Goal: Transaction & Acquisition: Purchase product/service

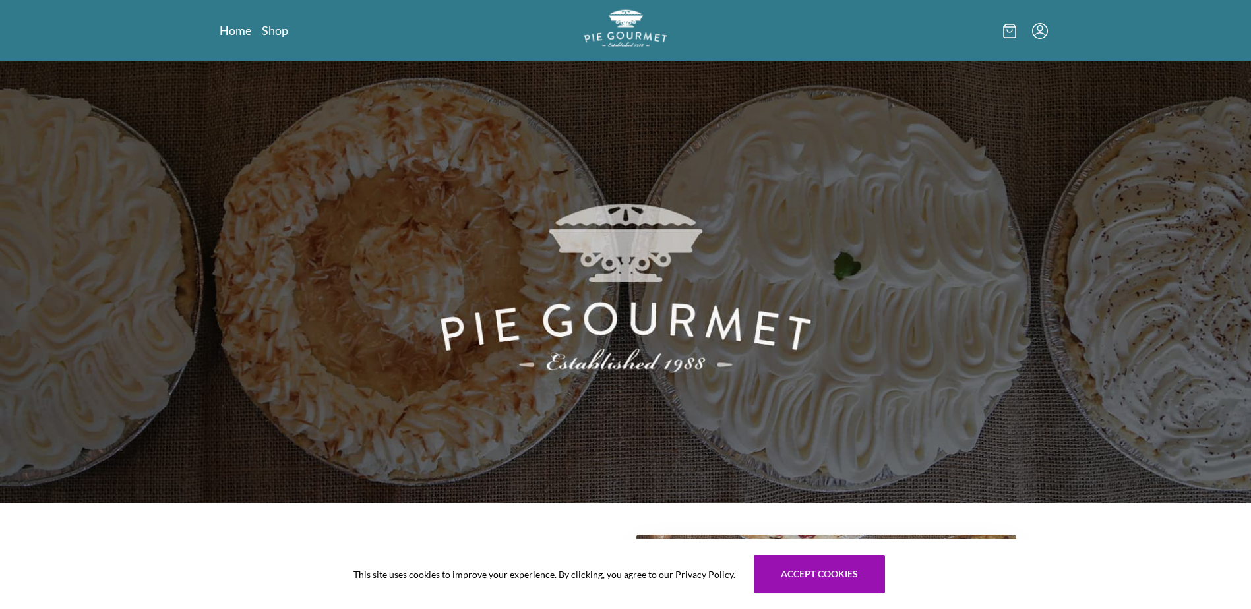
click at [634, 34] on img "Logo" at bounding box center [625, 28] width 83 height 38
click at [270, 34] on link "Shop" at bounding box center [275, 30] width 26 height 16
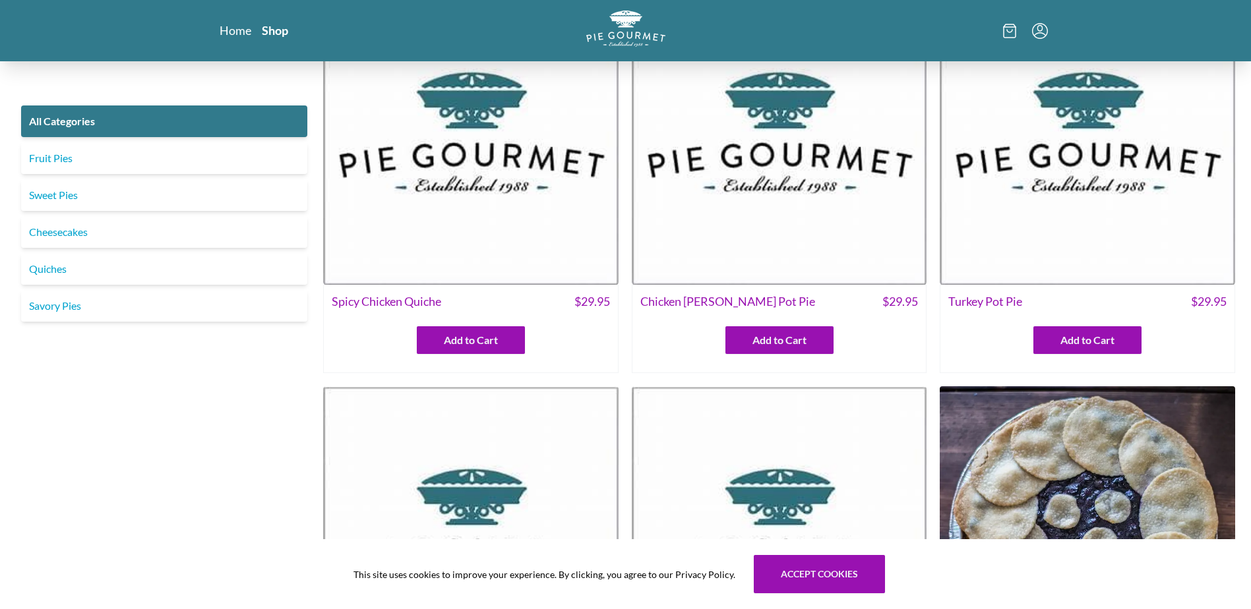
scroll to position [264, 0]
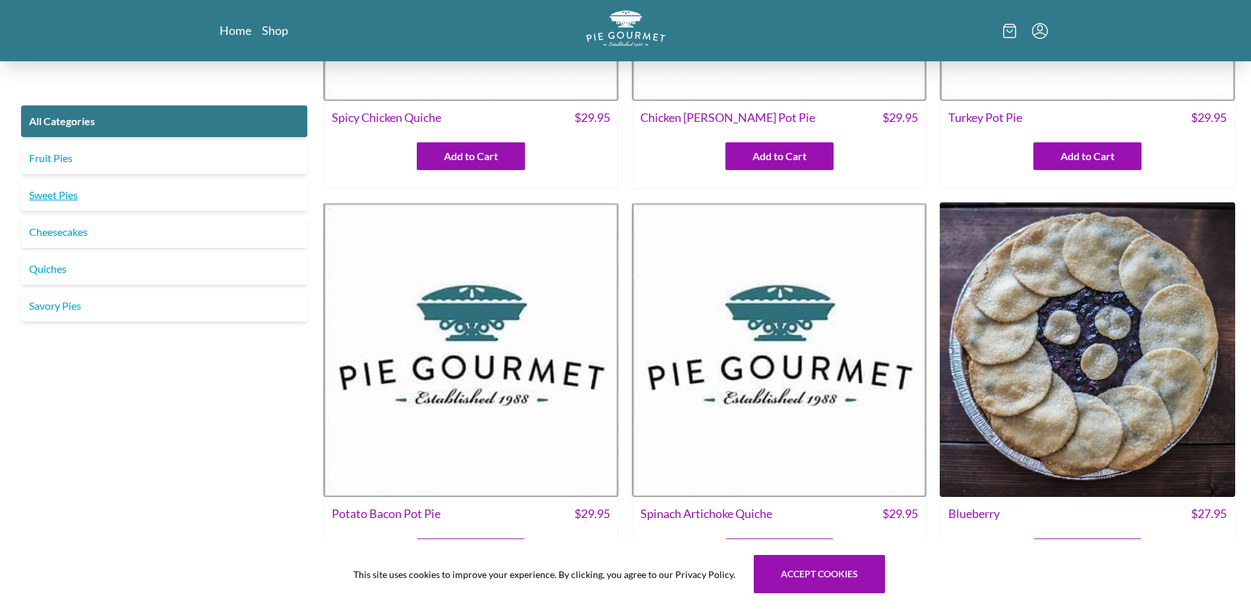
click at [67, 200] on link "Sweet Pies" at bounding box center [164, 195] width 286 height 32
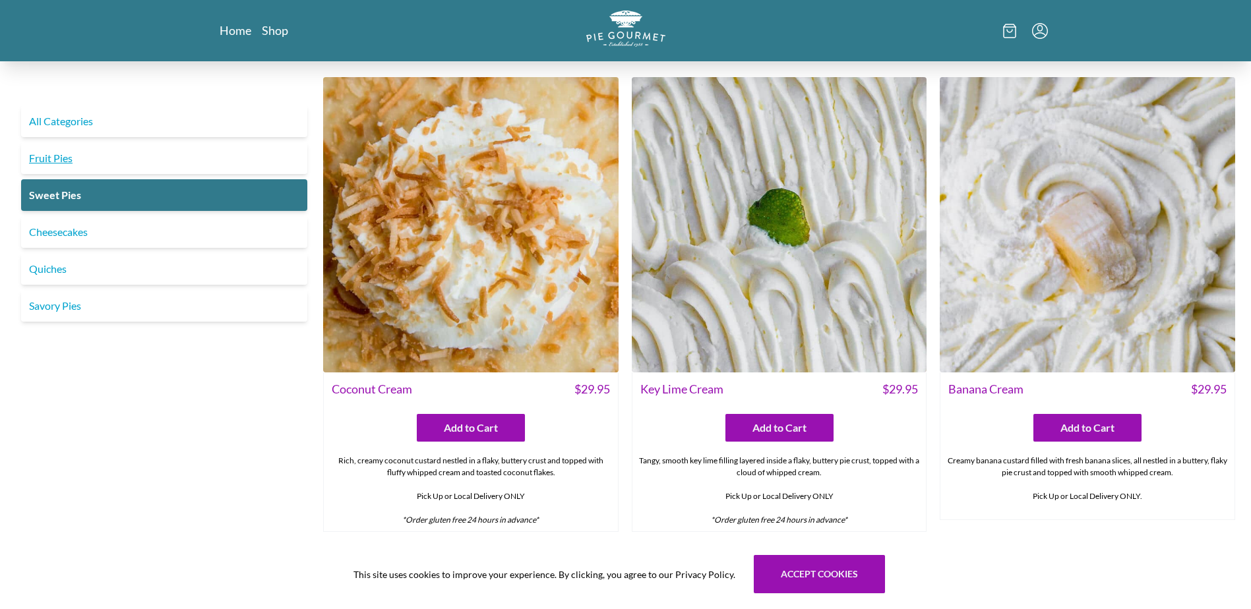
click at [55, 162] on link "Fruit Pies" at bounding box center [164, 158] width 286 height 32
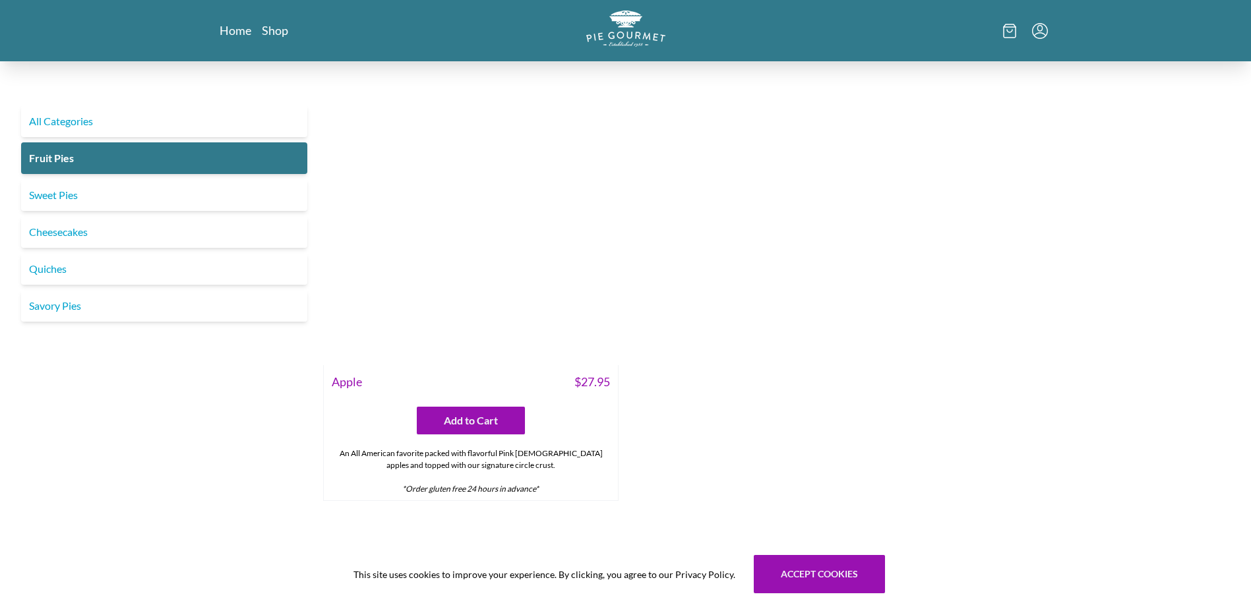
scroll to position [1467, 0]
